Goal: Information Seeking & Learning: Learn about a topic

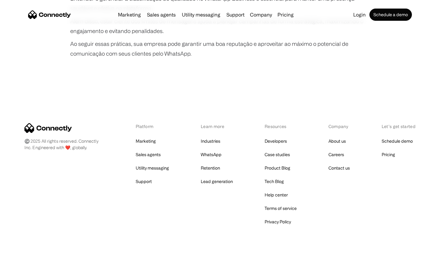
scroll to position [1145, 0]
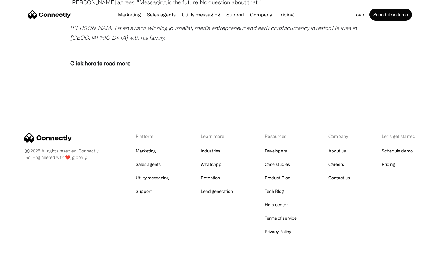
scroll to position [1211, 0]
